Goal: Information Seeking & Learning: Learn about a topic

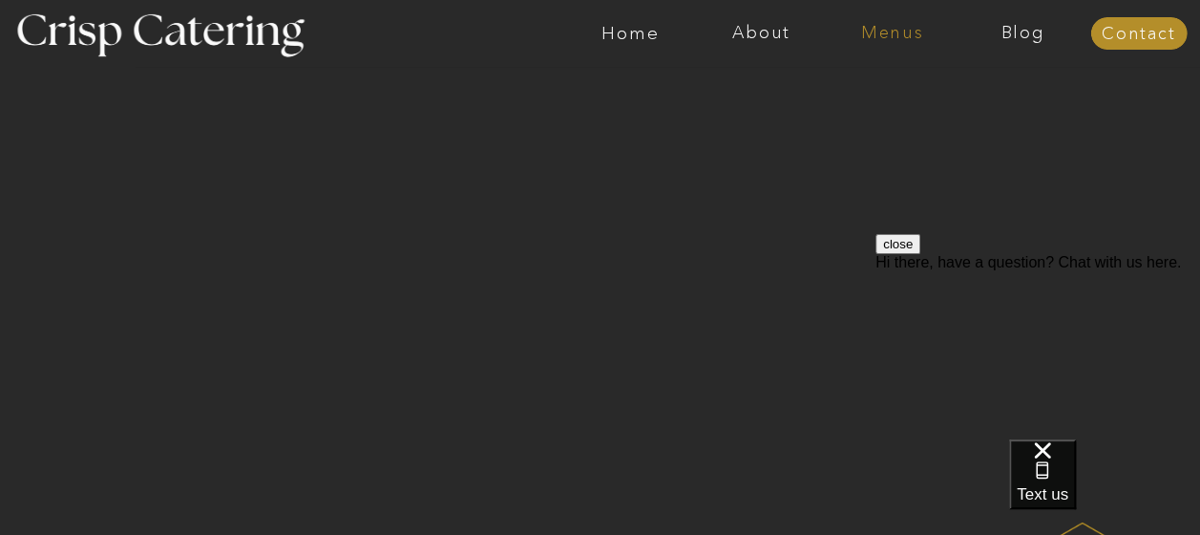
click at [887, 36] on nav "Menus" at bounding box center [892, 33] width 131 height 19
click at [849, 115] on nav "Winter (Sep-Feb)" at bounding box center [891, 112] width 157 height 18
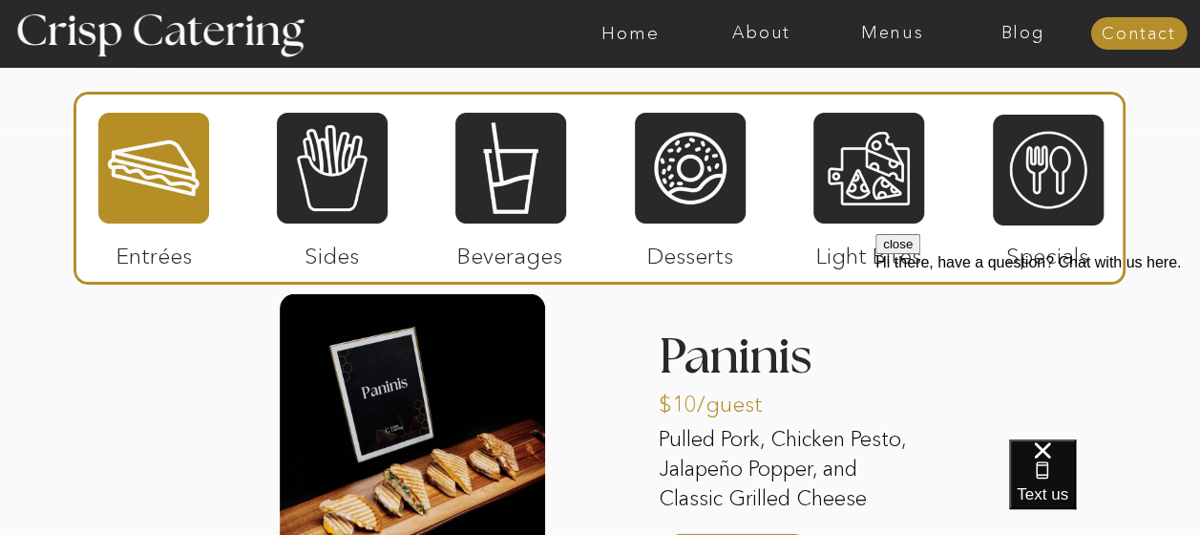
scroll to position [2368, 0]
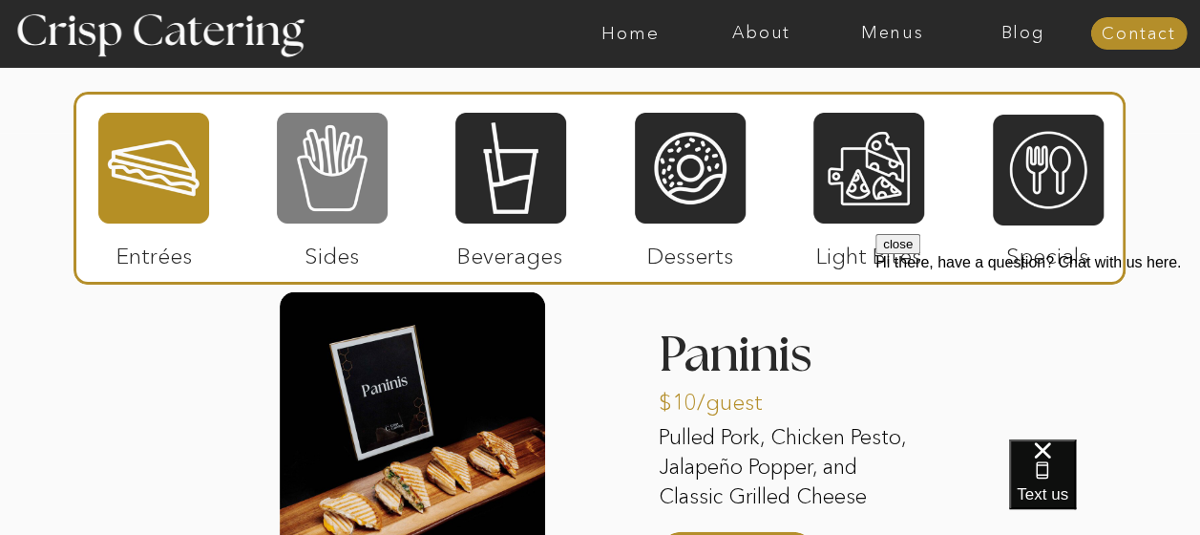
click at [303, 201] on div at bounding box center [332, 168] width 111 height 115
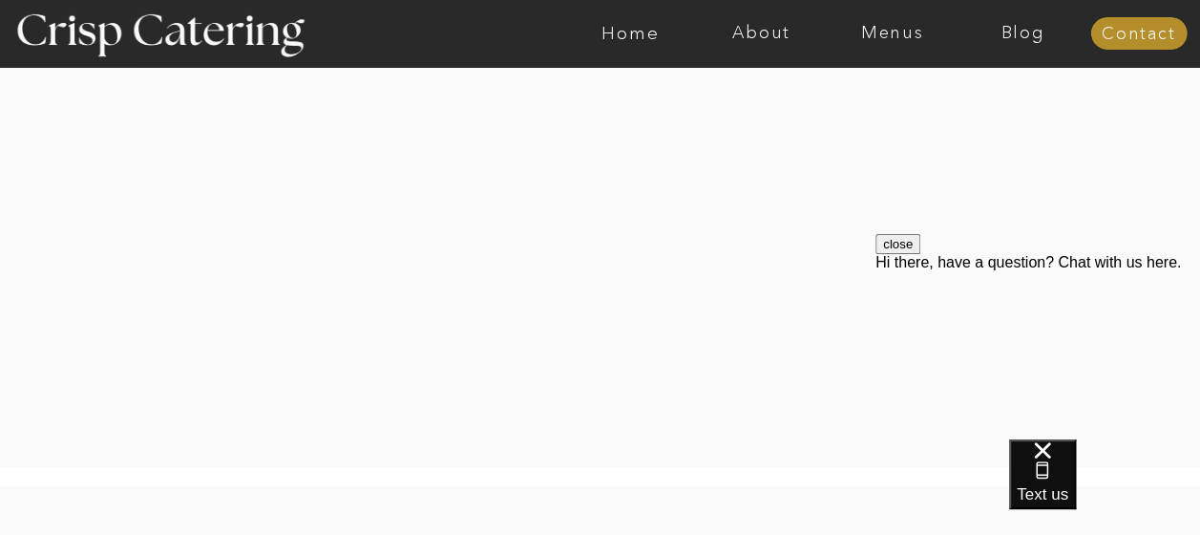
scroll to position [3849, 0]
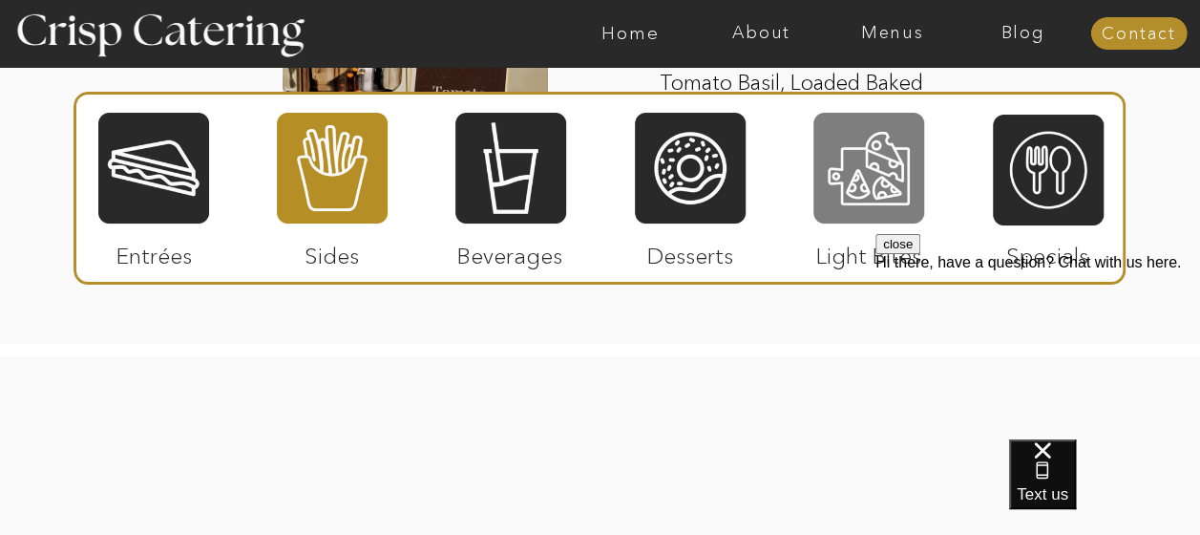
click at [870, 163] on div at bounding box center [869, 168] width 111 height 115
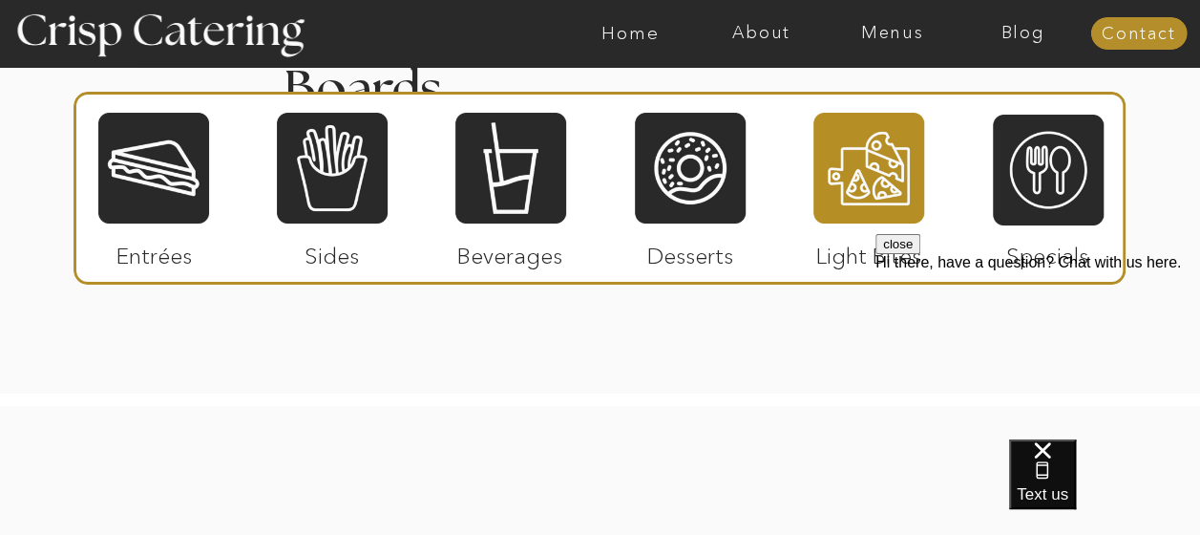
scroll to position [2667, 0]
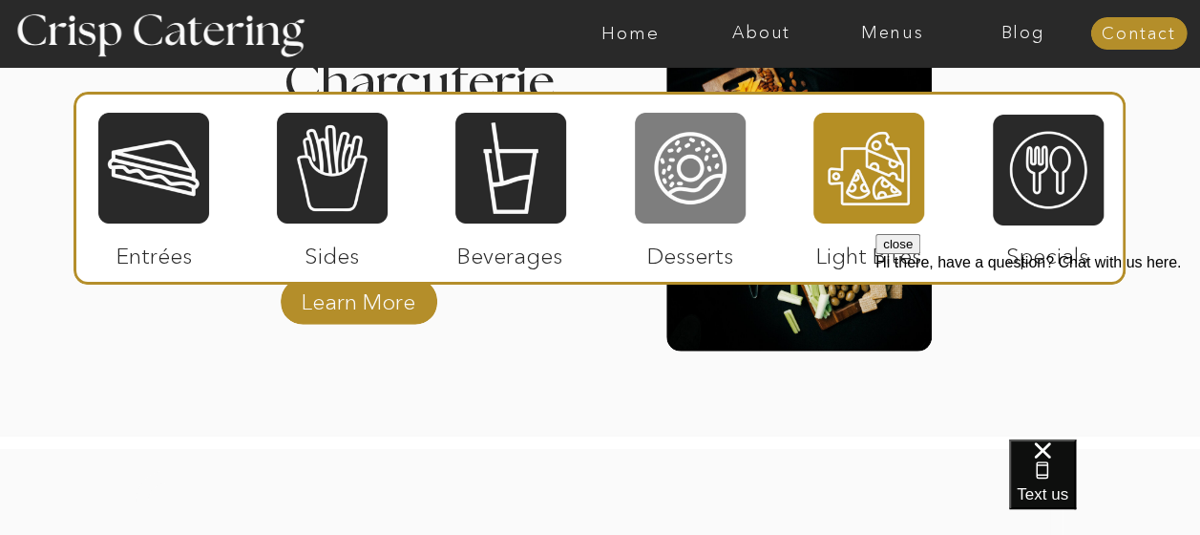
click at [672, 159] on div at bounding box center [690, 168] width 111 height 115
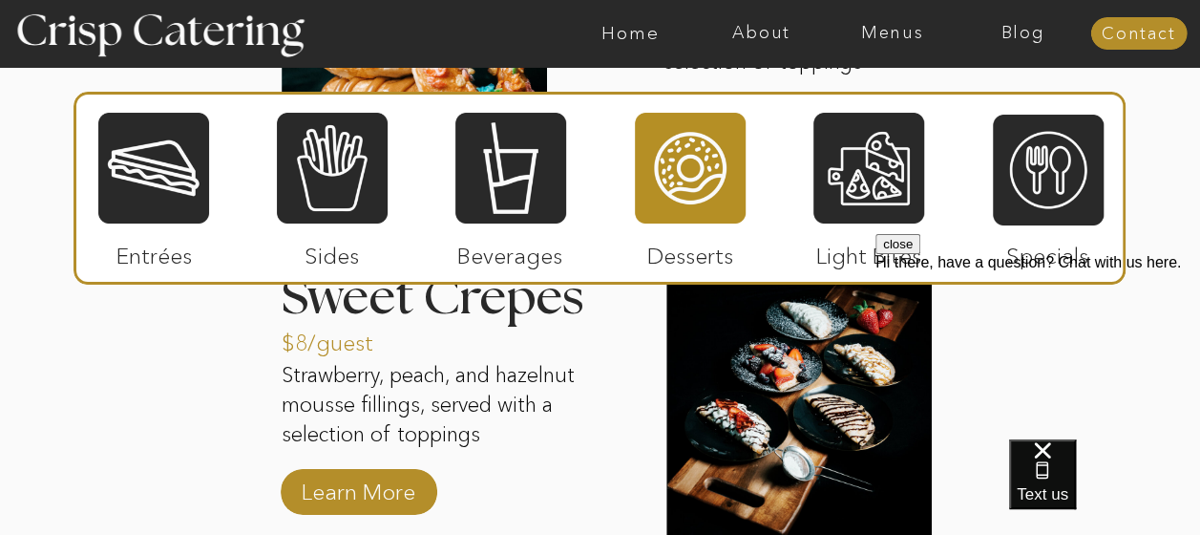
scroll to position [2820, 0]
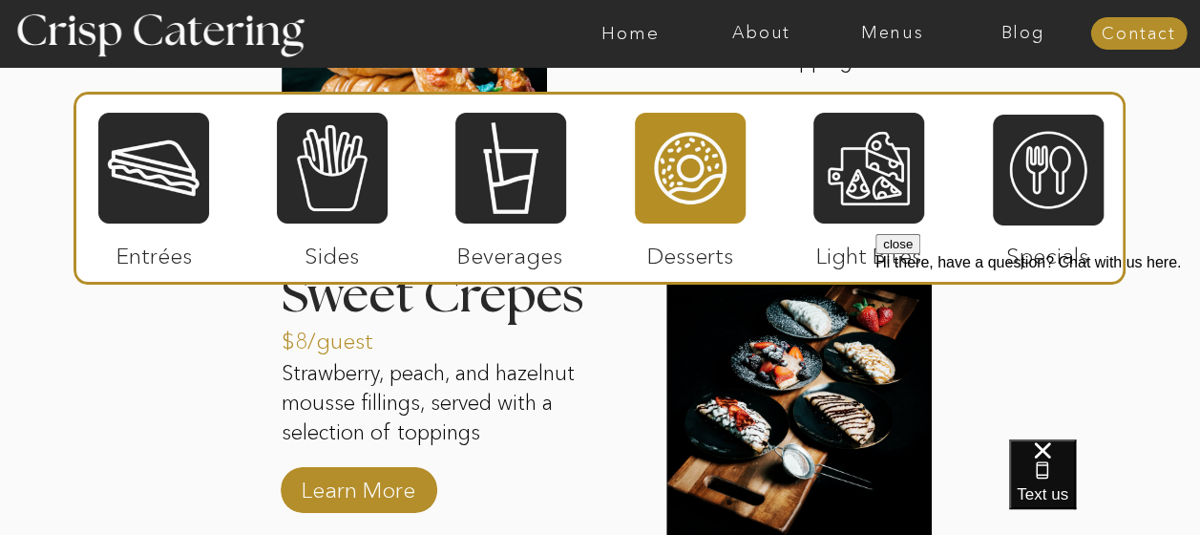
click at [682, 167] on div at bounding box center [690, 168] width 111 height 115
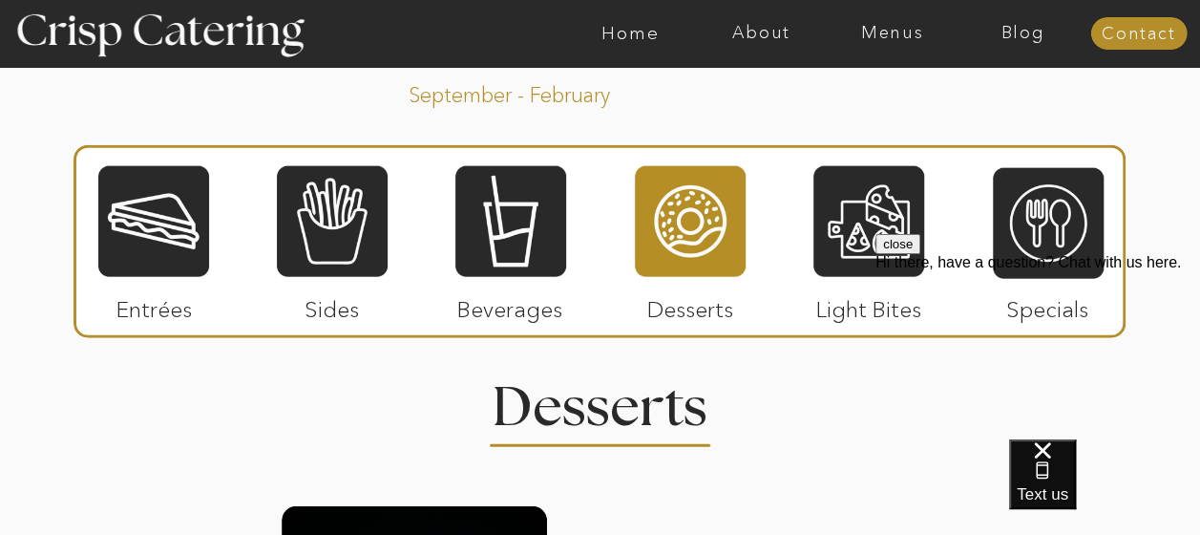
scroll to position [2133, 0]
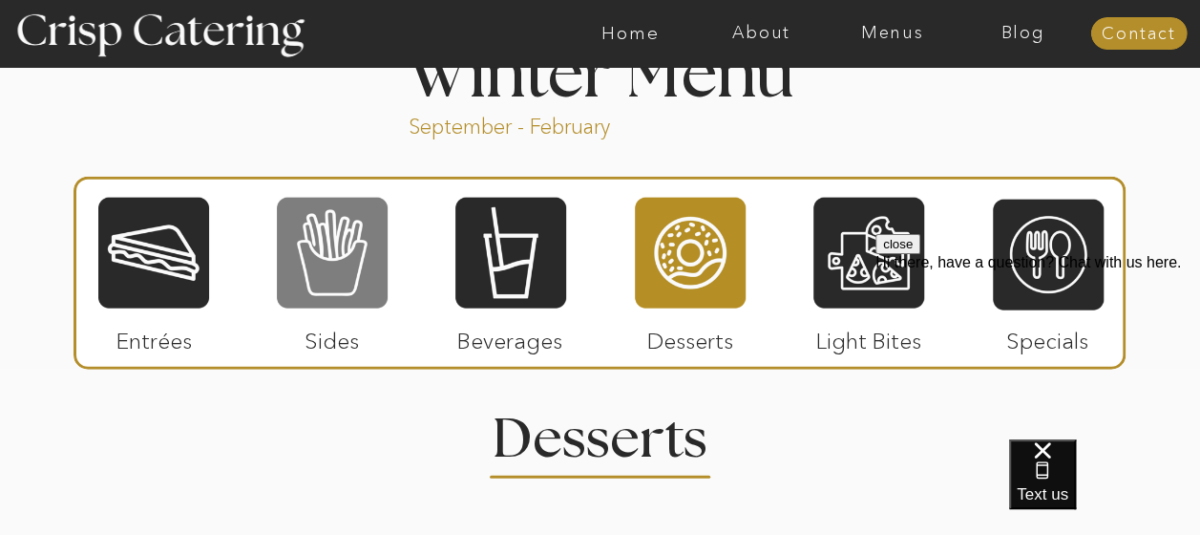
click at [304, 266] on div at bounding box center [332, 253] width 111 height 115
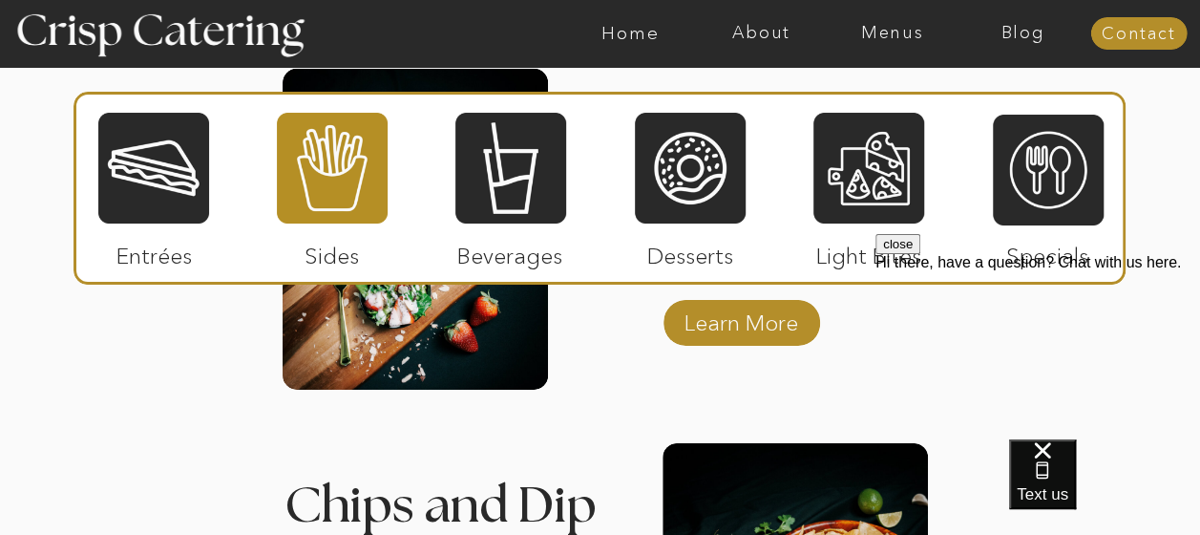
scroll to position [2935, 0]
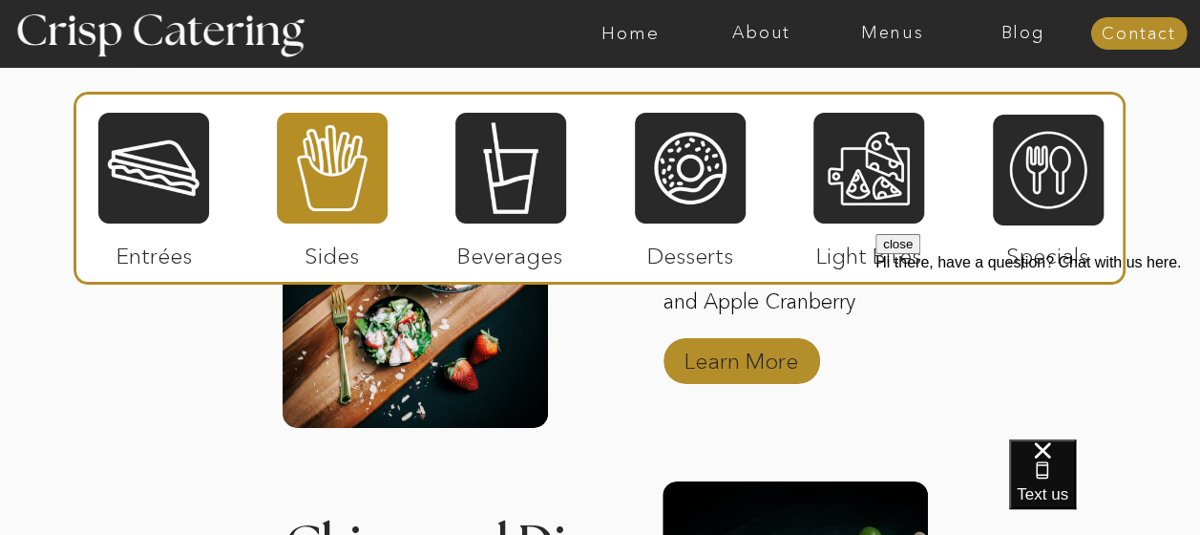
click at [753, 357] on p "Learn More" at bounding box center [741, 356] width 127 height 55
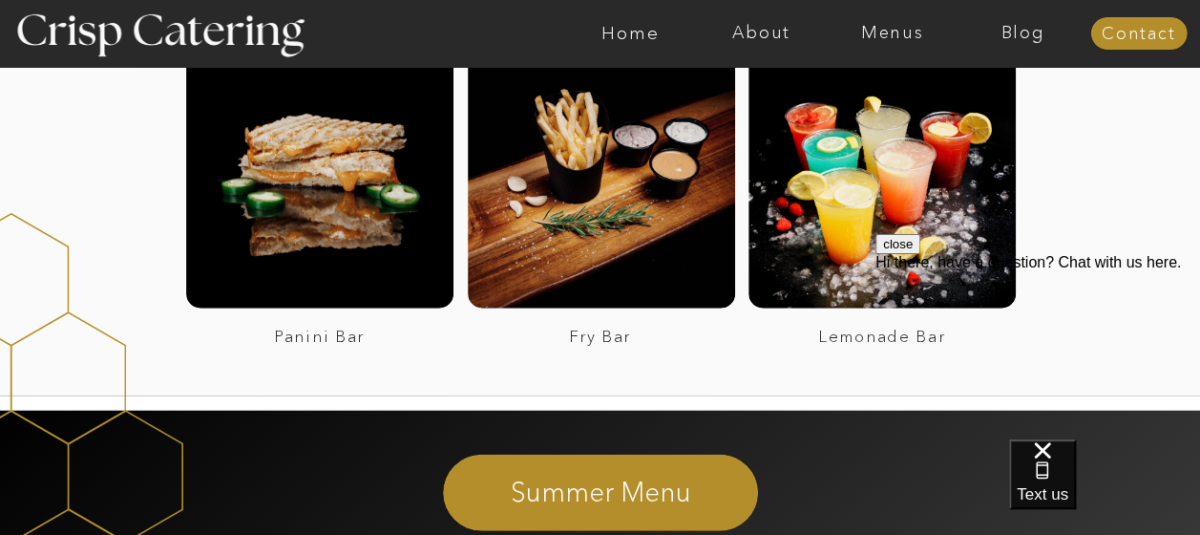
scroll to position [2231, 0]
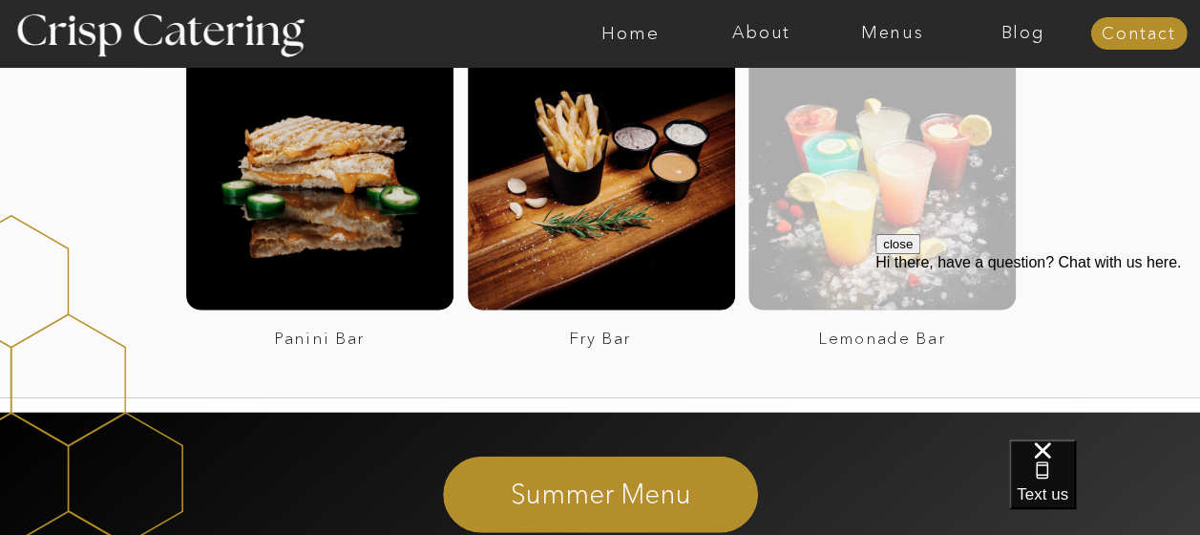
click at [917, 219] on div at bounding box center [882, 176] width 267 height 267
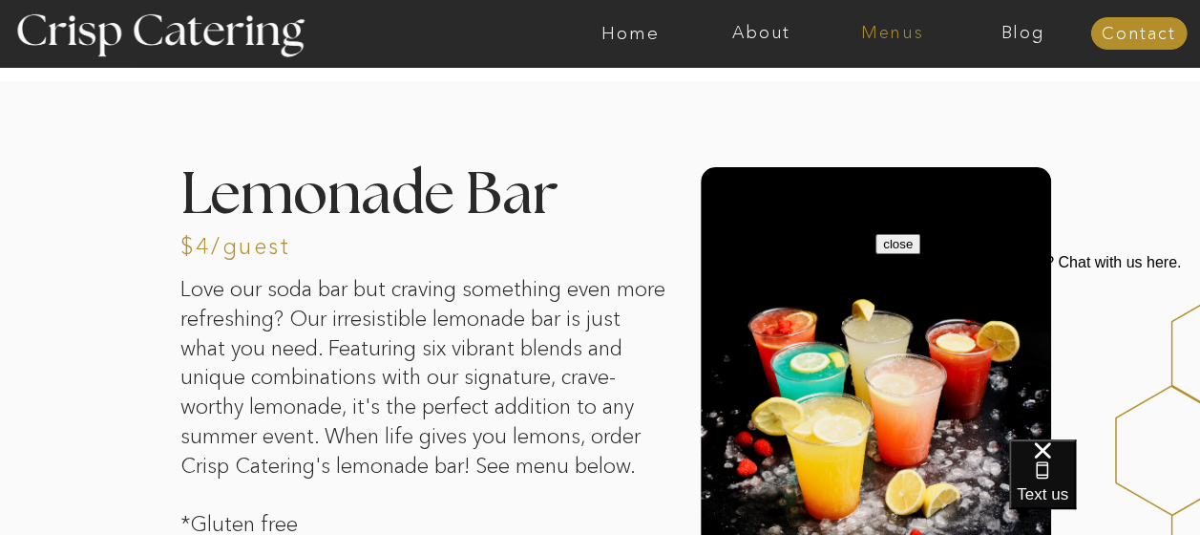
click at [886, 34] on nav "Menus" at bounding box center [892, 33] width 131 height 19
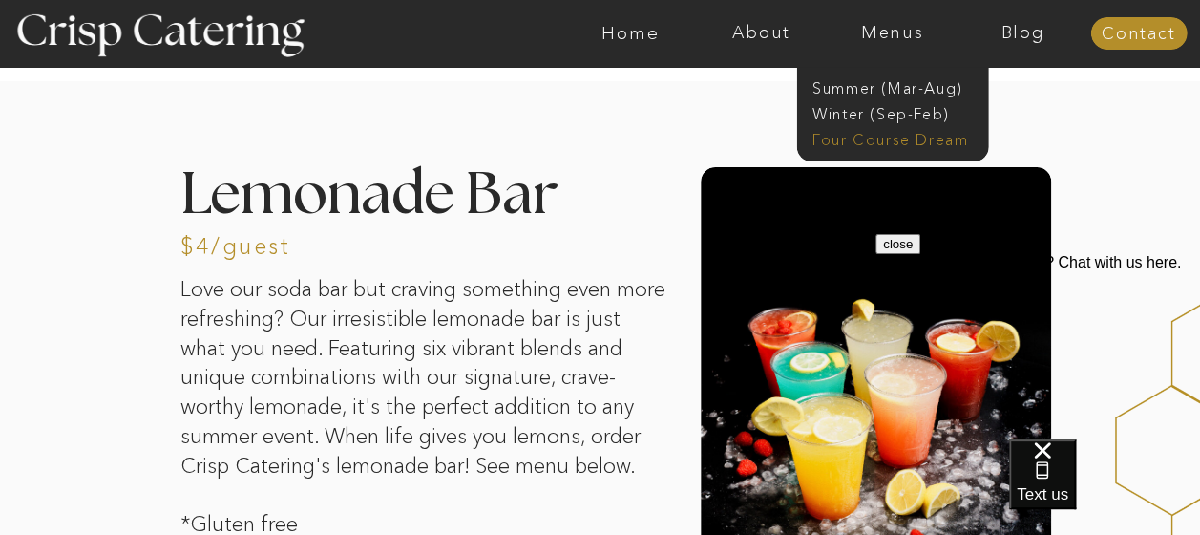
click at [852, 140] on nav "Four Course Dream" at bounding box center [898, 138] width 171 height 18
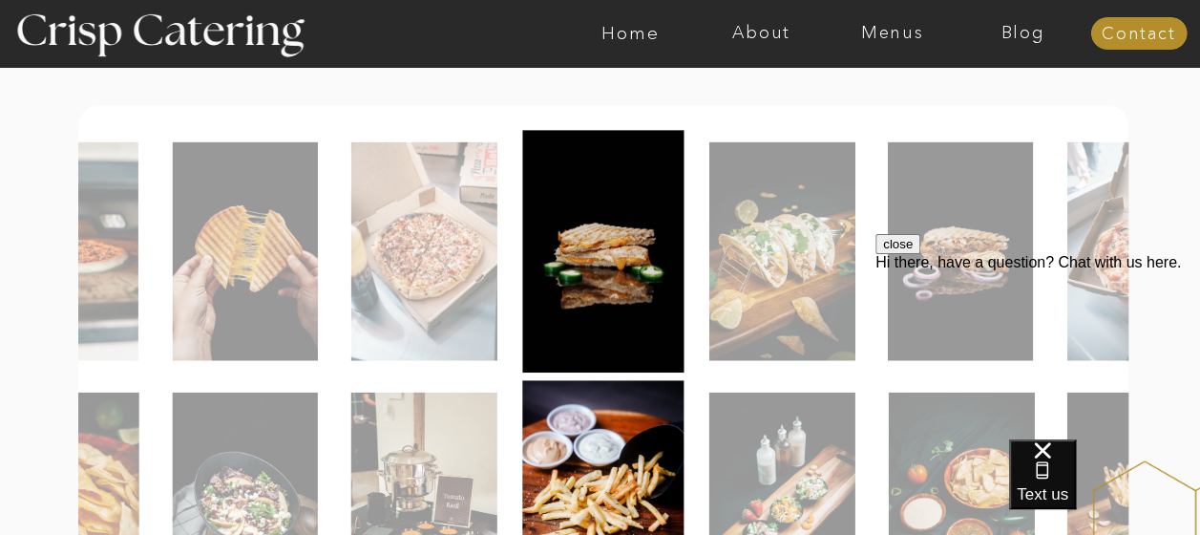
scroll to position [420, 0]
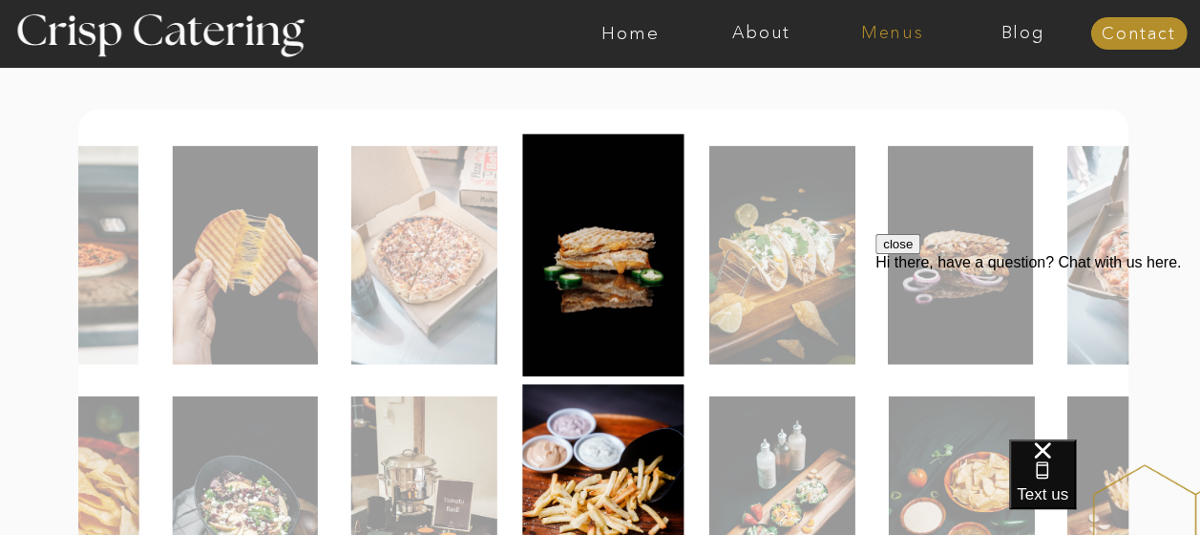
click at [903, 26] on nav "Menus" at bounding box center [892, 33] width 131 height 19
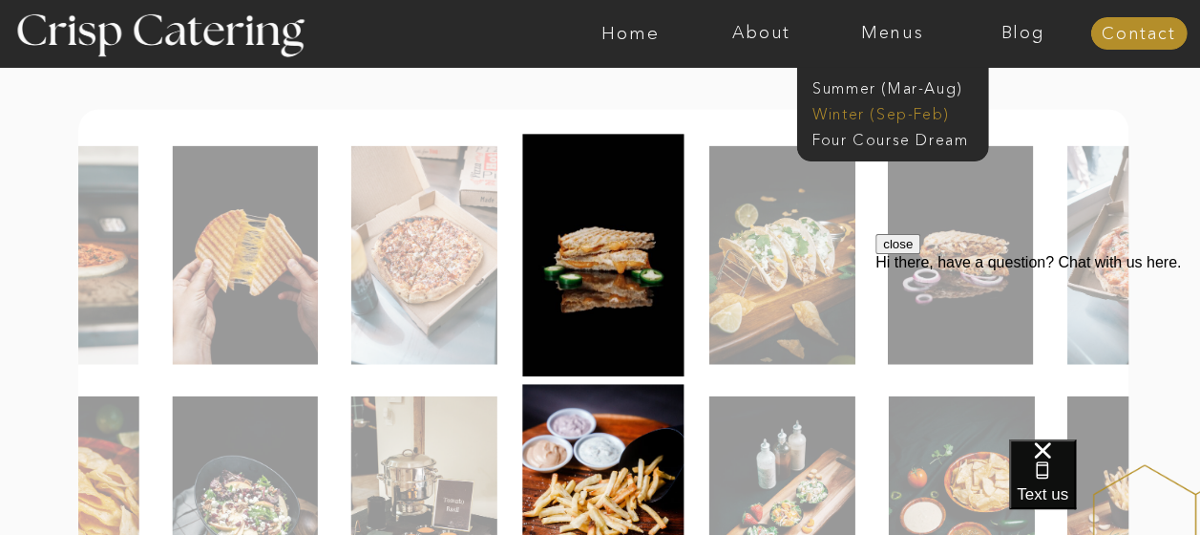
click at [886, 118] on nav "Winter (Sep-Feb)" at bounding box center [891, 112] width 157 height 18
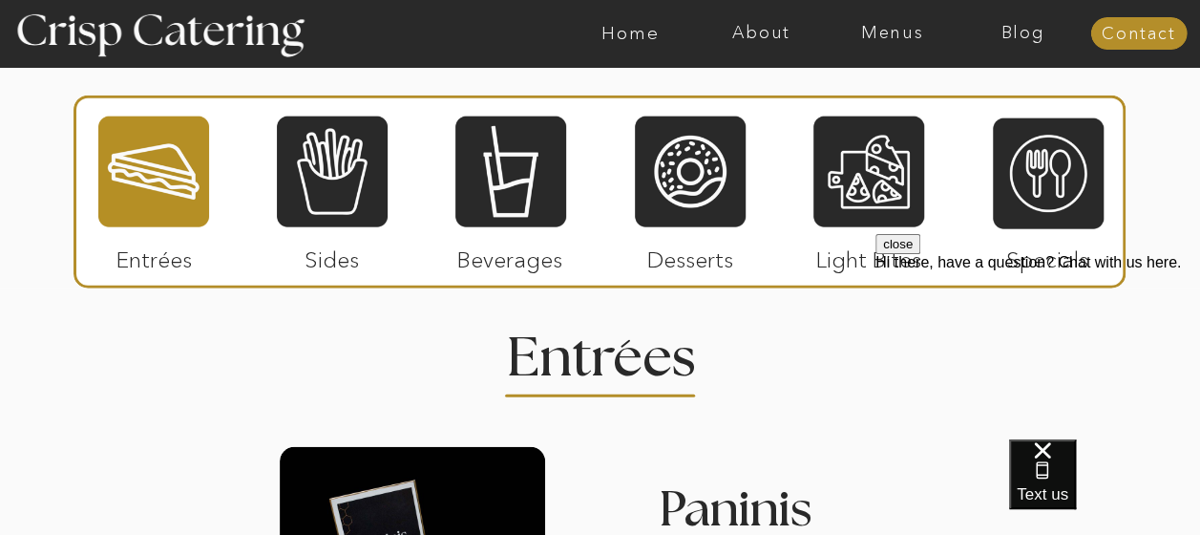
scroll to position [2216, 0]
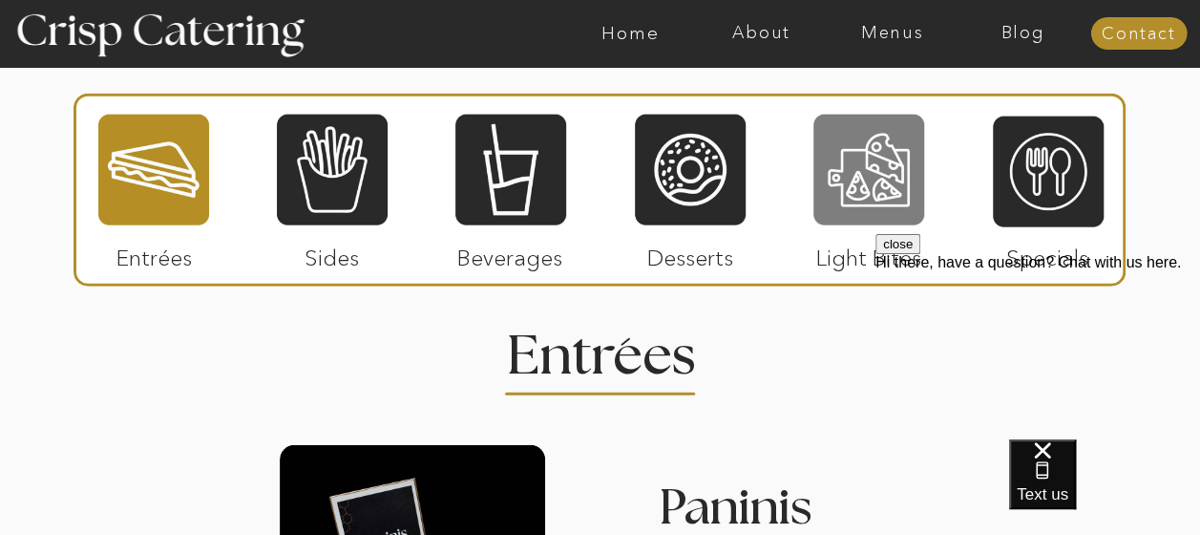
click at [860, 194] on div at bounding box center [869, 170] width 111 height 115
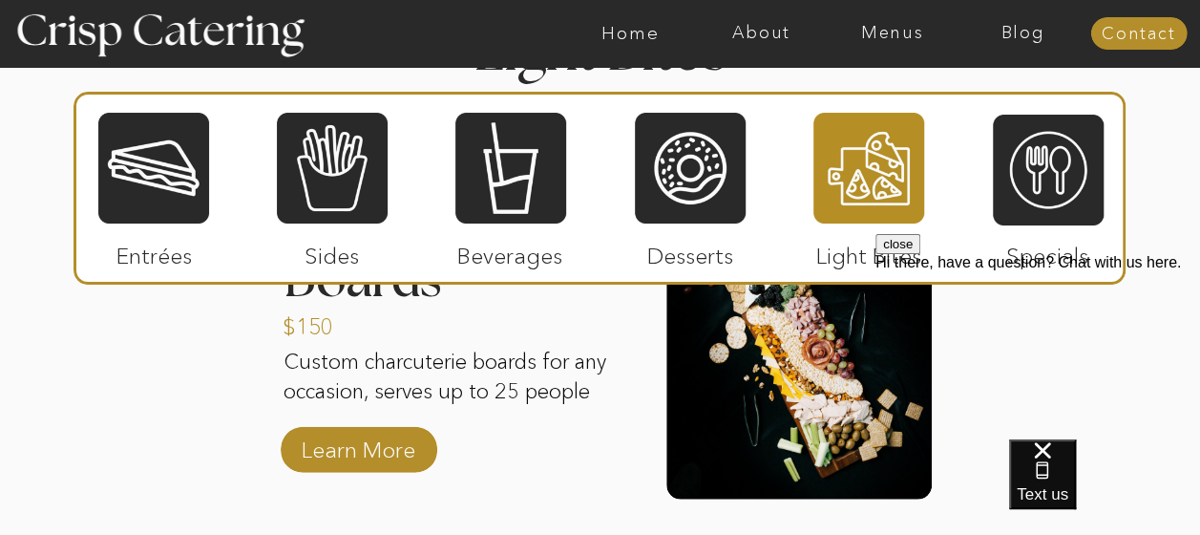
scroll to position [2521, 0]
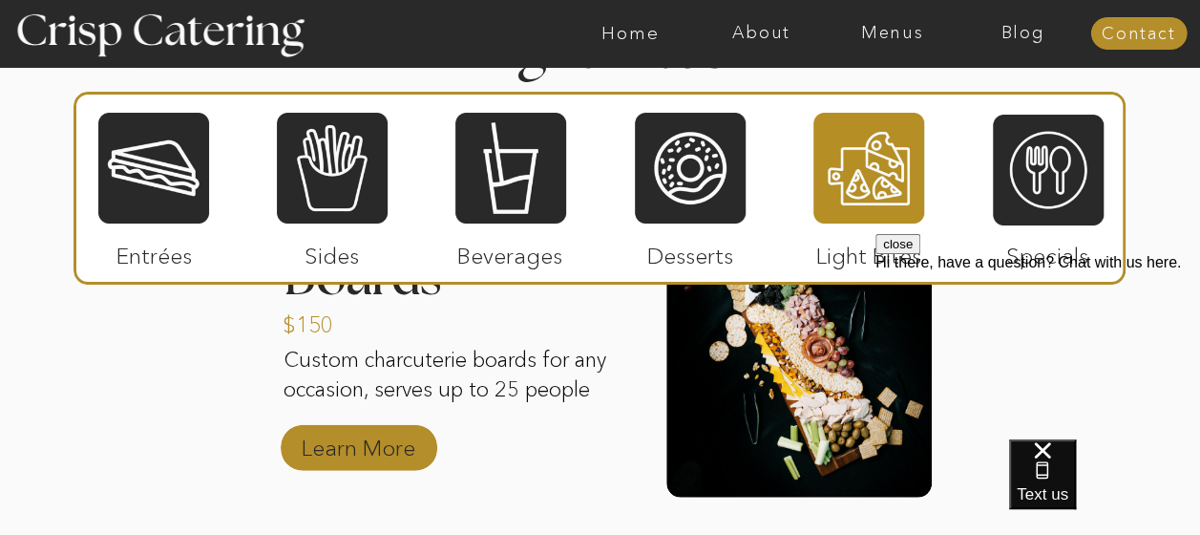
click at [371, 462] on p "Learn More" at bounding box center [358, 442] width 127 height 55
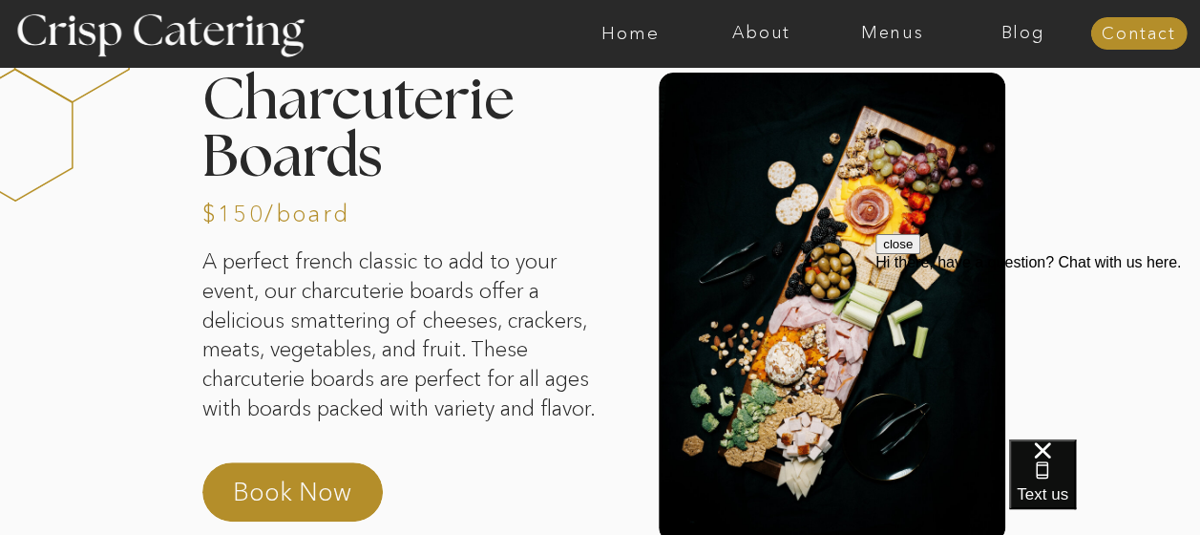
scroll to position [115, 0]
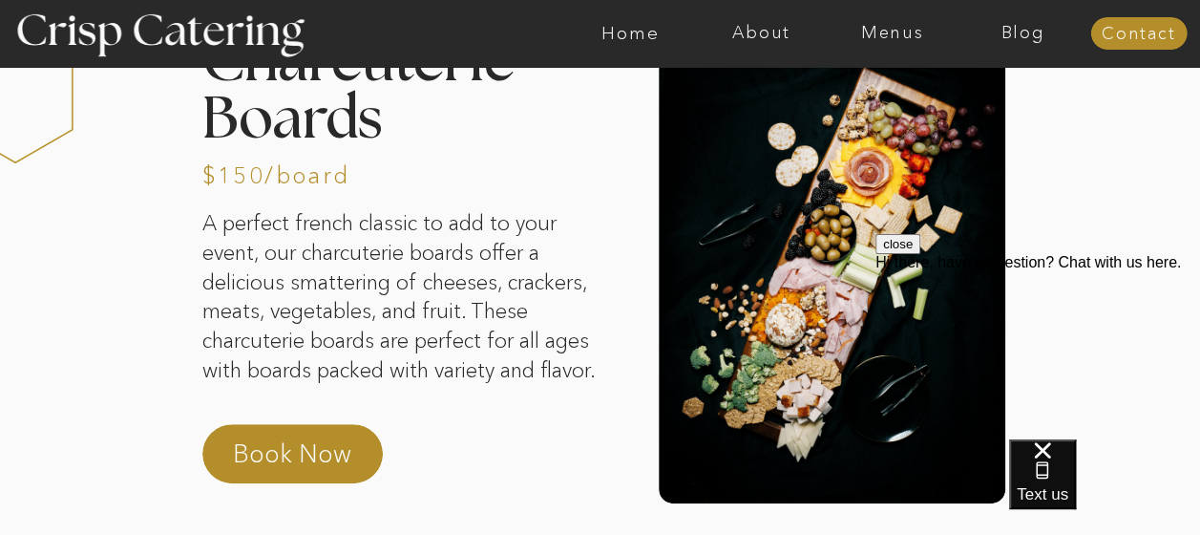
click at [363, 85] on h2 "Charcuterie Boards" at bounding box center [426, 59] width 448 height 51
